Goal: Transaction & Acquisition: Purchase product/service

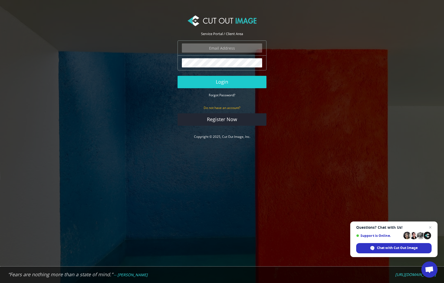
type input "matthew@matthewmillman.com"
click at [222, 82] on button "Login" at bounding box center [222, 82] width 89 height 12
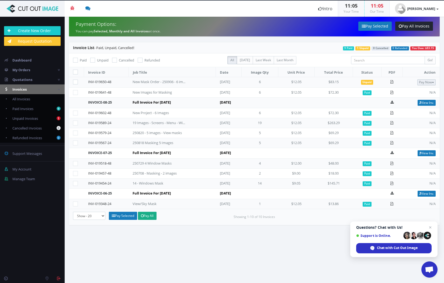
click at [425, 81] on button "Pay Now" at bounding box center [426, 82] width 18 height 6
click at [414, 92] on span "PayPal" at bounding box center [408, 91] width 12 height 5
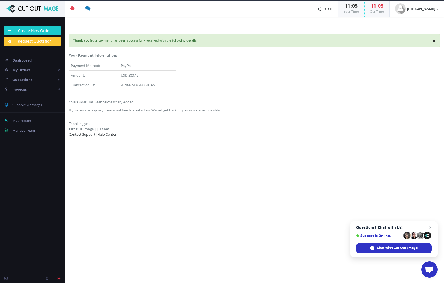
click at [182, 193] on section "× Thank you! Your payment has been successfully received with the following det…" at bounding box center [254, 150] width 379 height 266
click at [171, 150] on section "× Thank you! Your payment has been successfully received with the following det…" at bounding box center [254, 150] width 379 height 266
